Goal: Check status

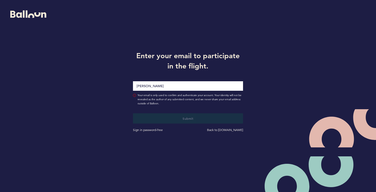
type input "[PERSON_NAME][EMAIL_ADDRESS][PERSON_NAME][DOMAIN_NAME]"
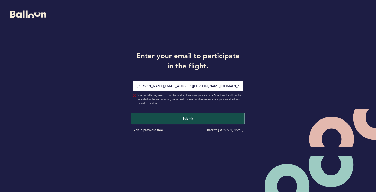
click at [186, 118] on span "Submit" at bounding box center [187, 119] width 11 height 4
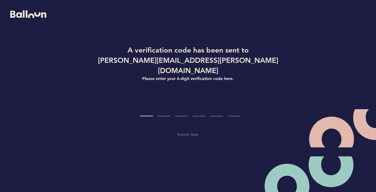
click at [144, 105] on input "Code digit 1" at bounding box center [146, 106] width 13 height 19
type input "3"
type input "7"
type input "8"
type input "2"
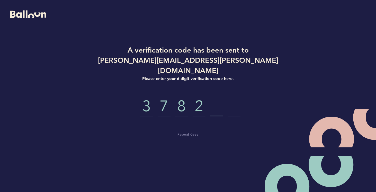
type input "6"
type input "2"
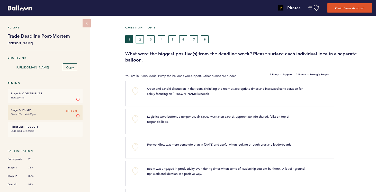
click at [141, 39] on button "2" at bounding box center [140, 39] width 8 height 8
